Goal: Transaction & Acquisition: Obtain resource

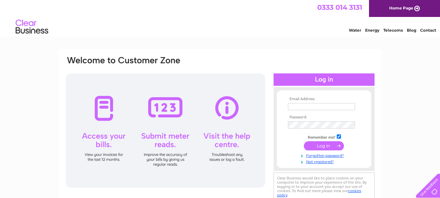
click at [333, 104] on input "text" at bounding box center [321, 106] width 67 height 7
type input "bmatei78@gmail.com"
click at [327, 144] on input "submit" at bounding box center [324, 145] width 40 height 9
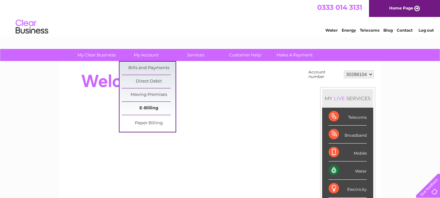
click at [160, 105] on link "E-Billing" at bounding box center [149, 108] width 54 height 13
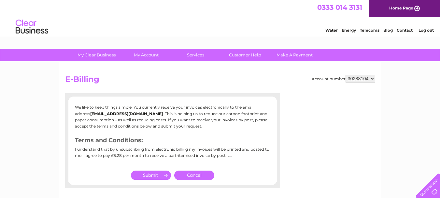
click at [151, 62] on div "Account number 30288104 E-Billing We like to keep things simple. You currently …" at bounding box center [220, 153] width 323 height 183
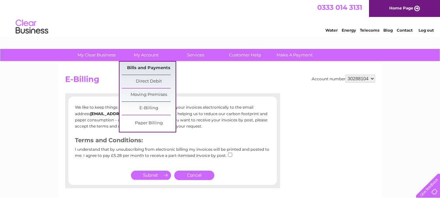
click at [150, 65] on link "Bills and Payments" at bounding box center [149, 68] width 54 height 13
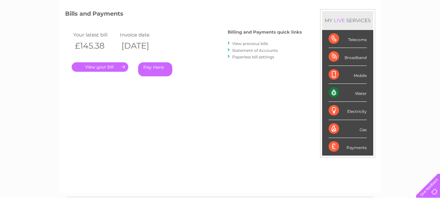
scroll to position [98, 0]
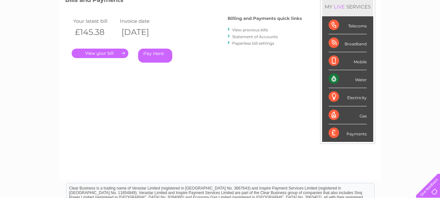
click at [245, 30] on link "View previous bills" at bounding box center [250, 29] width 36 height 5
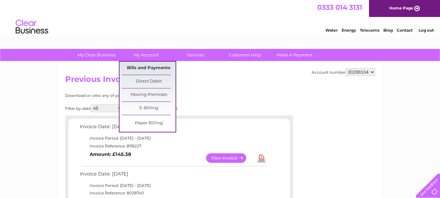
click at [159, 64] on link "Bills and Payments" at bounding box center [149, 68] width 54 height 13
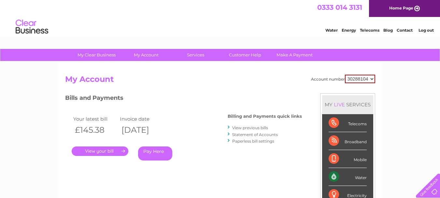
click at [267, 134] on link "Statement of Accounts" at bounding box center [255, 134] width 46 height 5
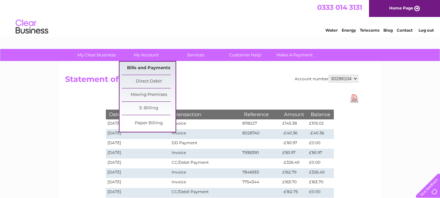
click at [145, 64] on link "Bills and Payments" at bounding box center [149, 68] width 54 height 13
click at [145, 66] on link "Bills and Payments" at bounding box center [149, 68] width 54 height 13
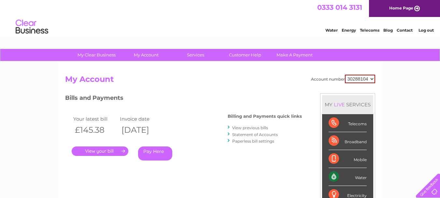
click at [257, 129] on link "View previous bills" at bounding box center [250, 127] width 36 height 5
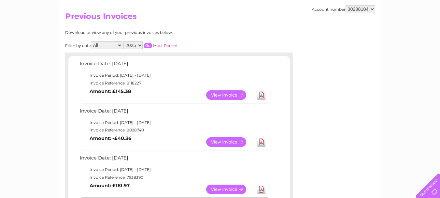
scroll to position [65, 0]
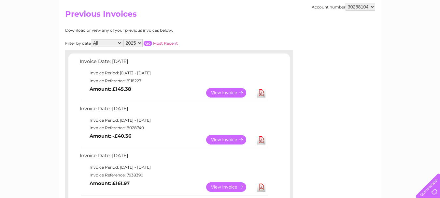
click at [264, 94] on link "Download" at bounding box center [261, 92] width 8 height 9
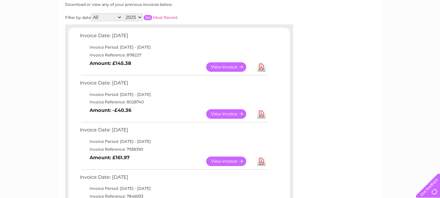
scroll to position [98, 0]
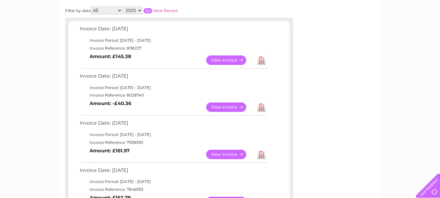
click at [260, 154] on link "Download" at bounding box center [261, 154] width 8 height 9
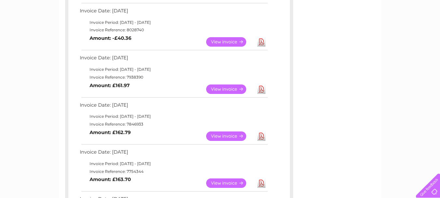
scroll to position [196, 0]
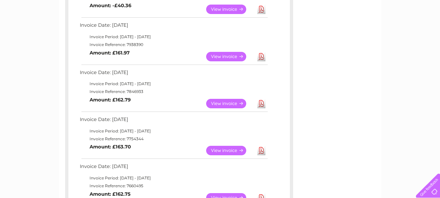
click at [261, 102] on link "Download" at bounding box center [261, 103] width 8 height 9
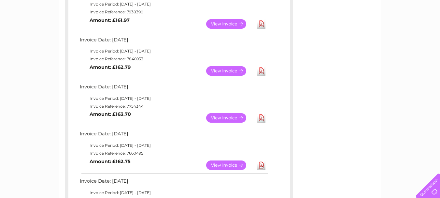
click at [261, 118] on link "Download" at bounding box center [261, 117] width 8 height 9
click at [260, 166] on link "Download" at bounding box center [261, 164] width 8 height 9
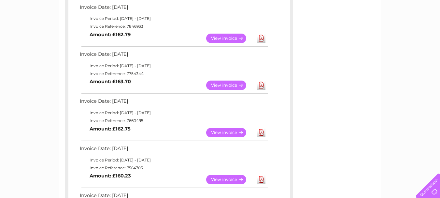
click at [260, 177] on link "Download" at bounding box center [261, 179] width 8 height 9
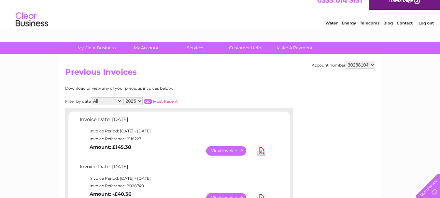
scroll to position [0, 0]
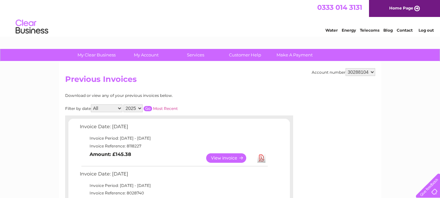
click at [224, 159] on link "View" at bounding box center [230, 157] width 48 height 9
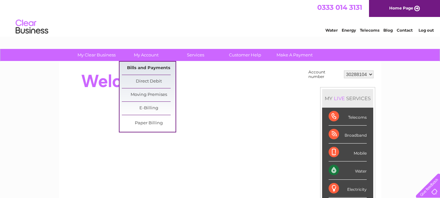
click at [143, 63] on link "Bills and Payments" at bounding box center [149, 68] width 54 height 13
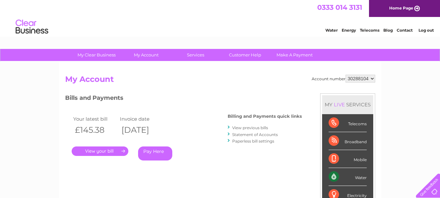
click at [260, 134] on link "Statement of Accounts" at bounding box center [255, 134] width 46 height 5
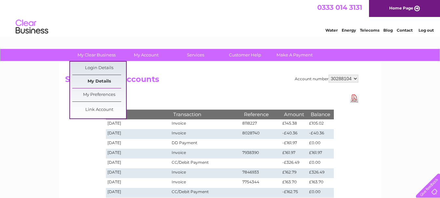
click at [90, 76] on link "My Details" at bounding box center [99, 81] width 54 height 13
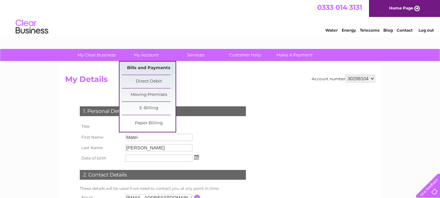
click at [141, 64] on link "Bills and Payments" at bounding box center [149, 68] width 54 height 13
click at [146, 65] on link "Bills and Payments" at bounding box center [149, 68] width 54 height 13
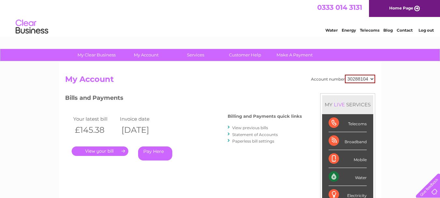
scroll to position [33, 0]
